Goal: Task Accomplishment & Management: Use online tool/utility

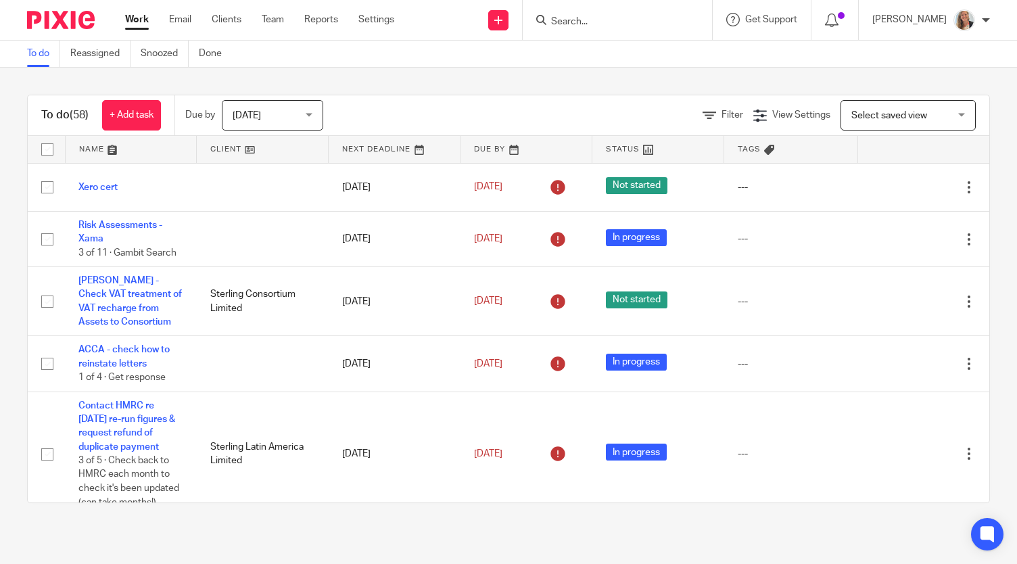
click at [596, 17] on input "Search" at bounding box center [611, 22] width 122 height 12
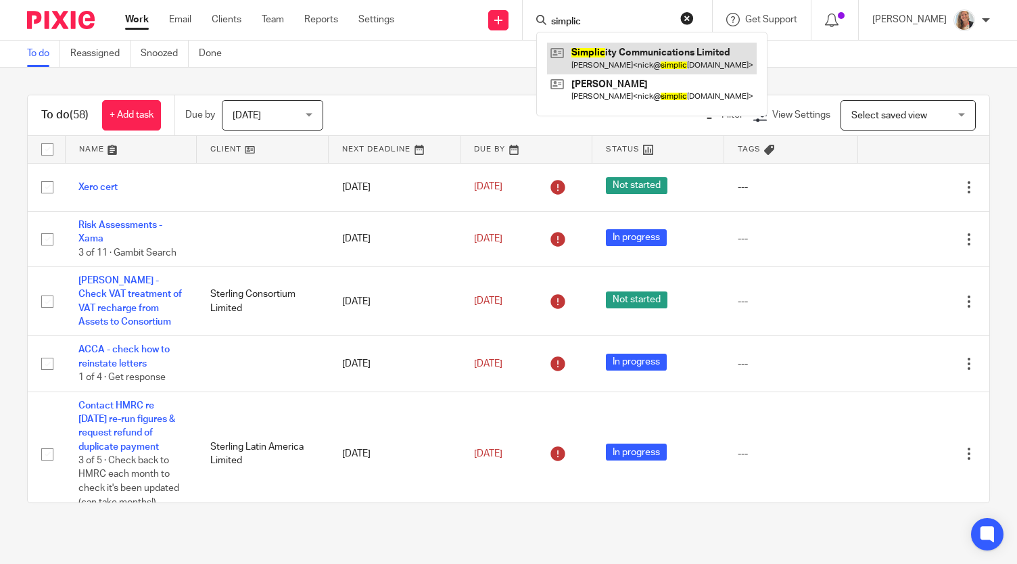
type input "simplic"
click at [636, 56] on link at bounding box center [652, 58] width 210 height 31
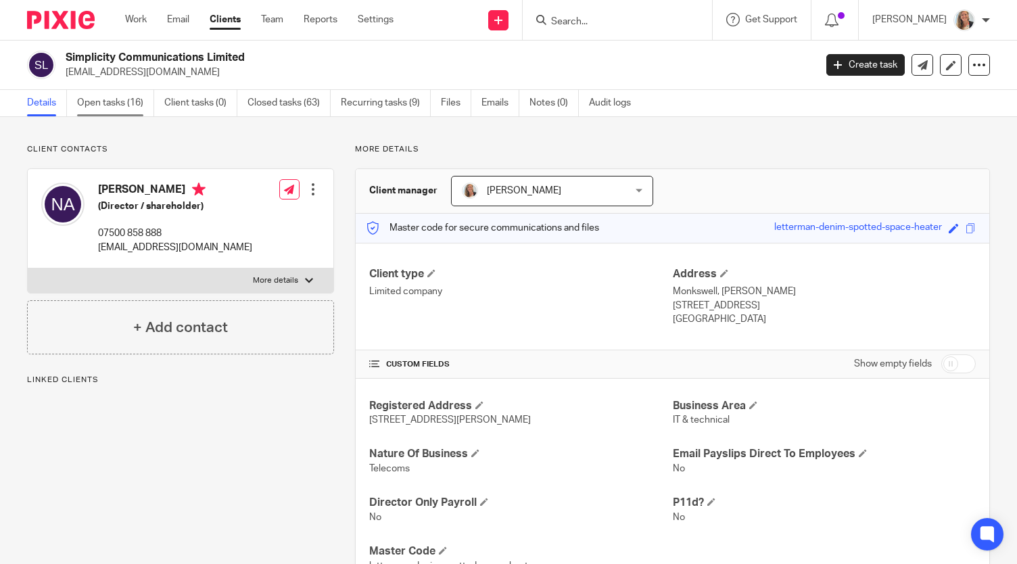
click at [95, 99] on link "Open tasks (16)" at bounding box center [115, 103] width 77 height 26
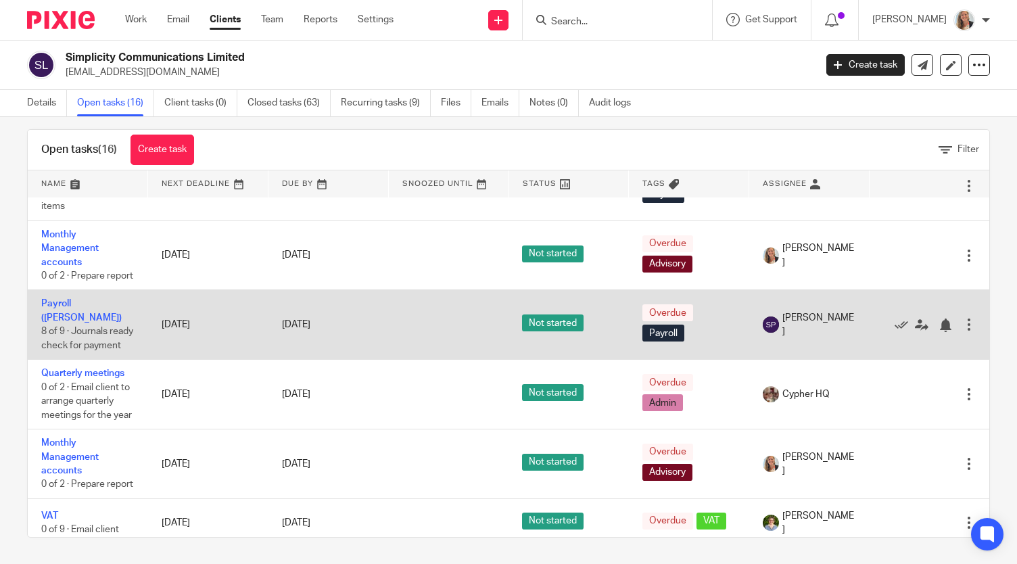
scroll to position [871, 0]
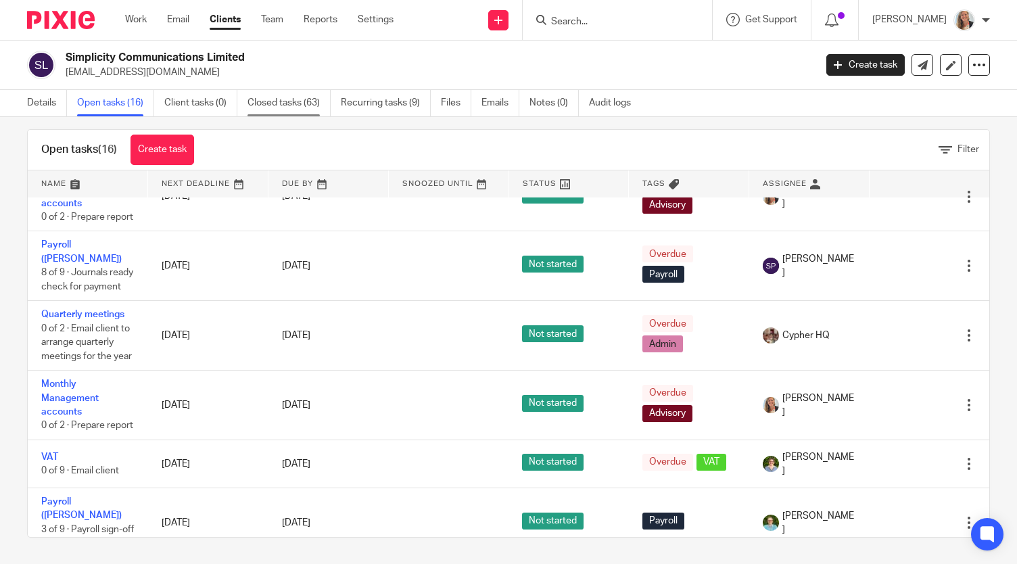
click at [282, 105] on link "Closed tasks (63)" at bounding box center [289, 103] width 83 height 26
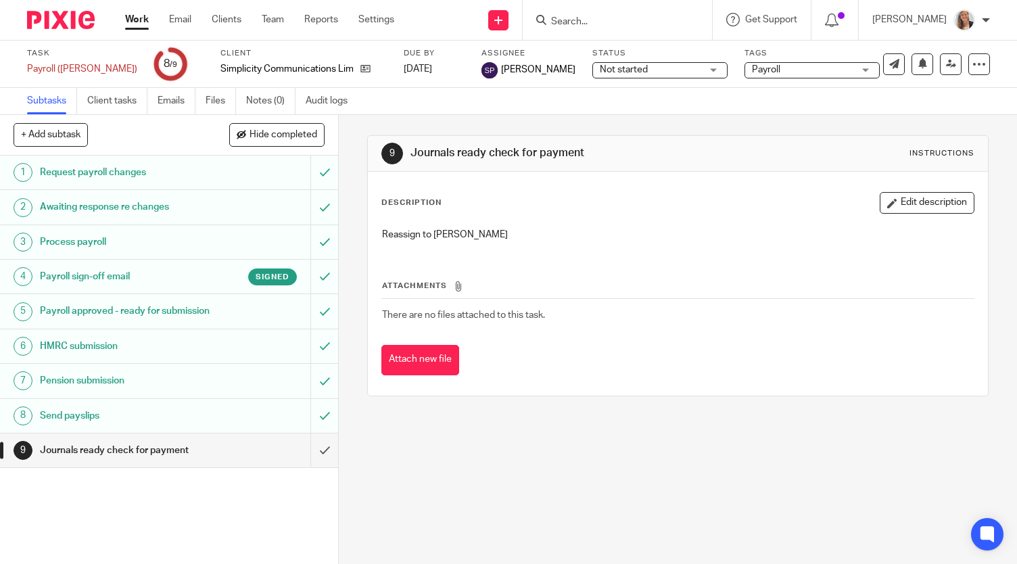
click at [150, 278] on h1 "Payroll sign-off email" at bounding box center [126, 277] width 172 height 20
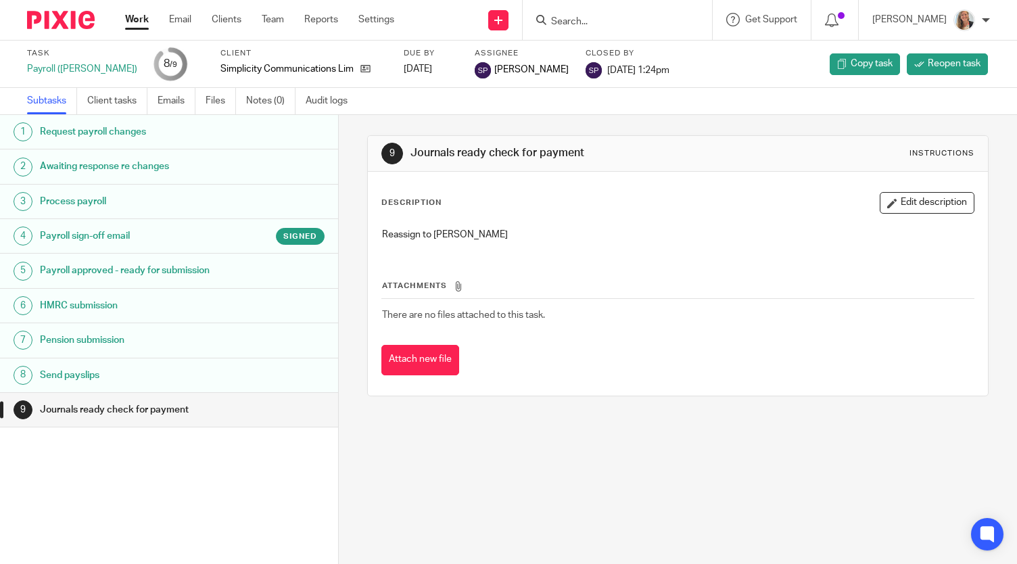
click at [102, 229] on h1 "Payroll sign-off email" at bounding box center [135, 236] width 190 height 20
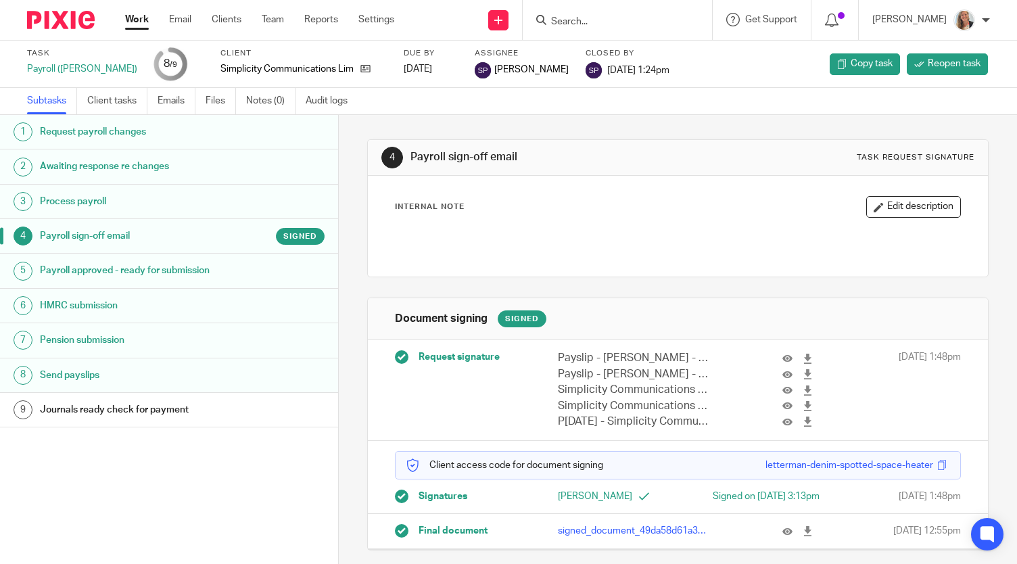
scroll to position [20, 0]
click at [803, 528] on icon at bounding box center [808, 531] width 10 height 10
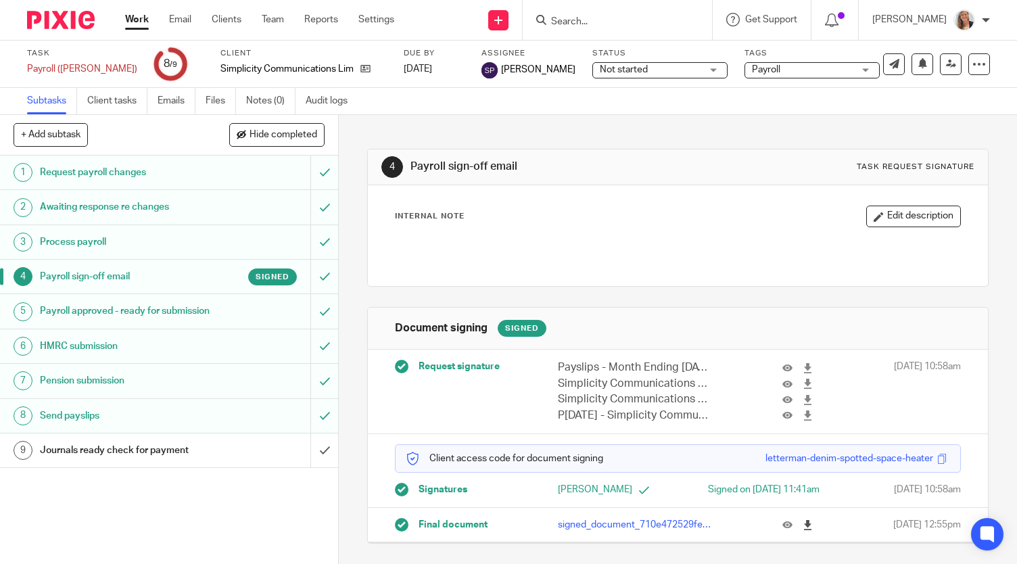
click at [803, 530] on icon at bounding box center [808, 525] width 10 height 10
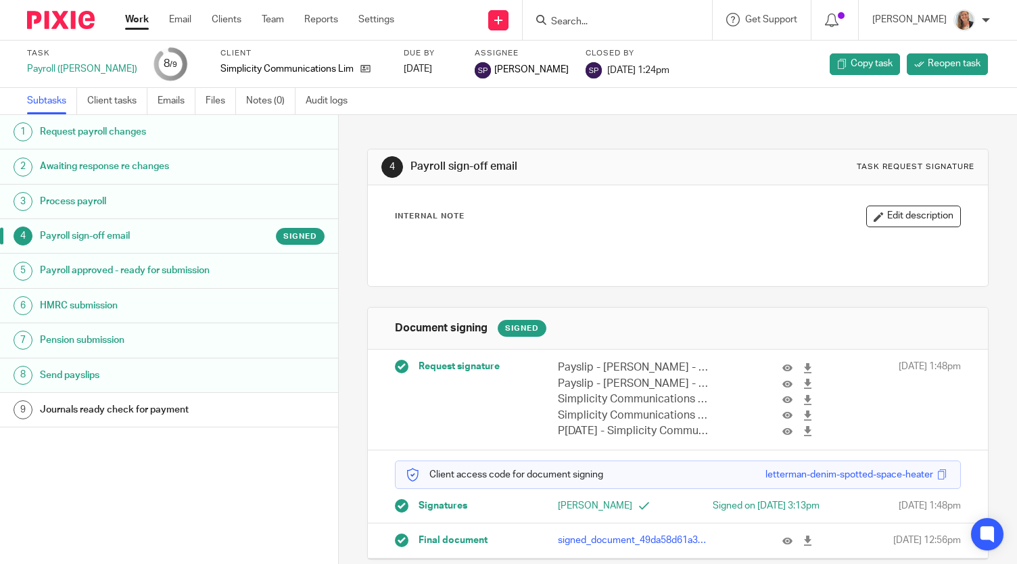
click at [113, 408] on h1 "Journals ready check for payment" at bounding box center [135, 410] width 190 height 20
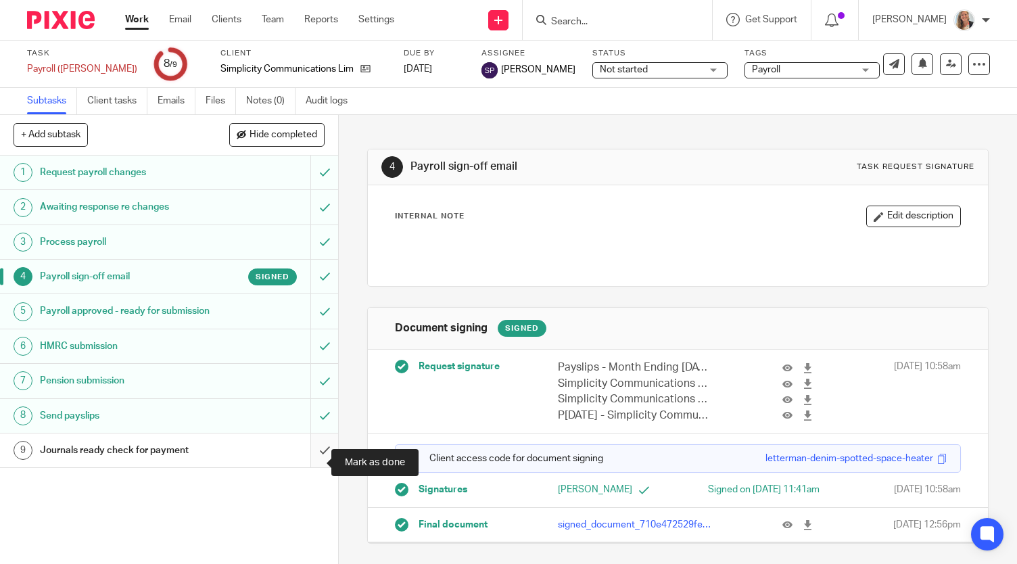
click at [304, 467] on input "submit" at bounding box center [169, 451] width 338 height 34
